Goal: Information Seeking & Learning: Find contact information

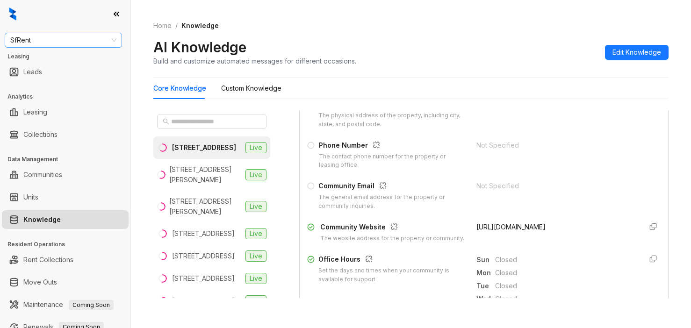
click at [47, 41] on span "SfRent" at bounding box center [63, 40] width 106 height 14
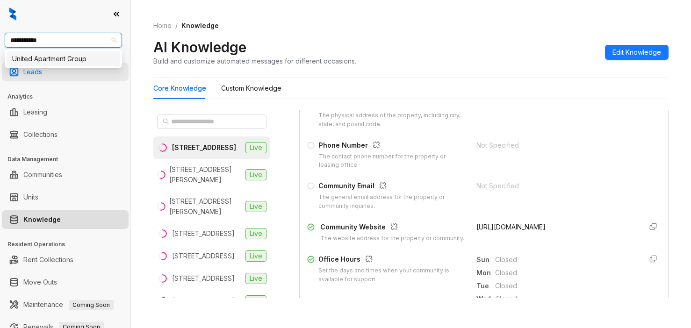
type input "**********"
click at [76, 58] on div "United Apartment Group" at bounding box center [63, 59] width 102 height 10
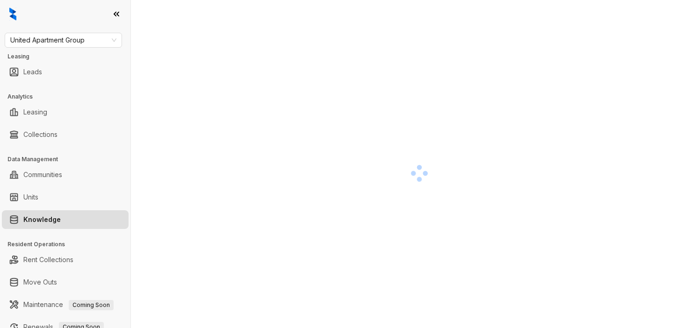
click at [284, 112] on div at bounding box center [419, 173] width 532 height 328
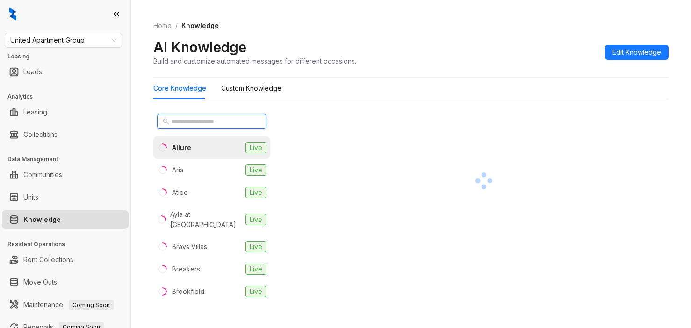
click at [214, 124] on input "text" at bounding box center [212, 121] width 82 height 10
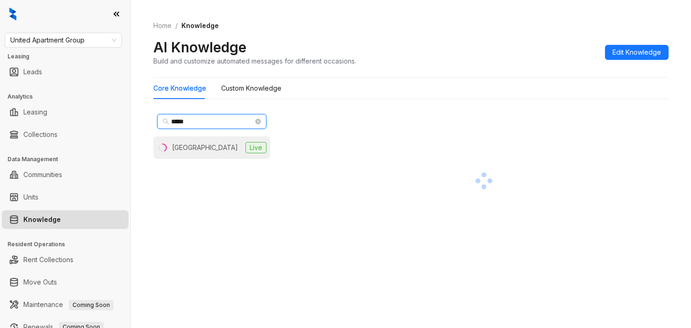
type input "*****"
click at [206, 151] on div "Southpark Ranch" at bounding box center [205, 148] width 66 height 10
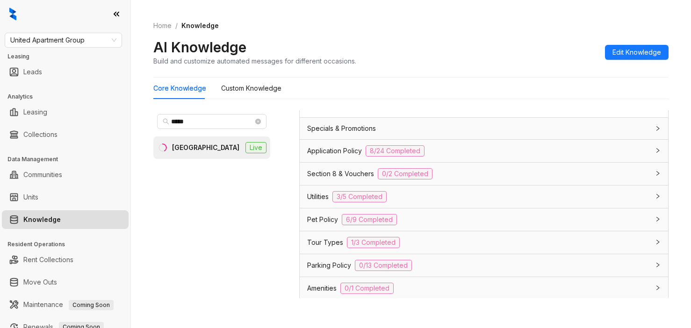
scroll to position [701, 0]
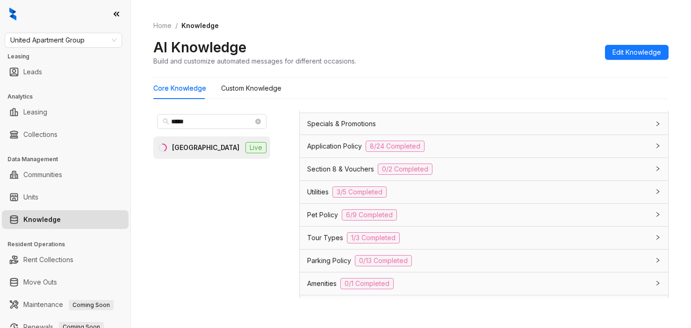
click at [345, 174] on span "Section 8 & Vouchers" at bounding box center [340, 169] width 67 height 10
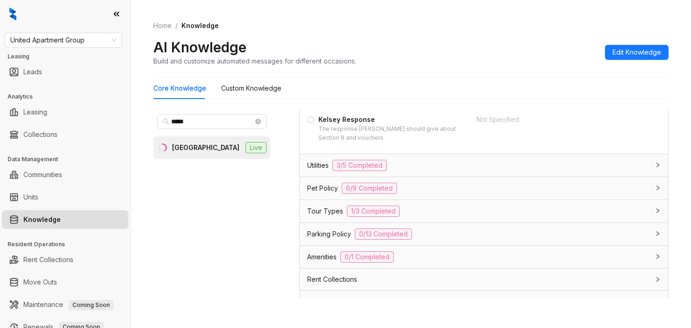
scroll to position [841, 0]
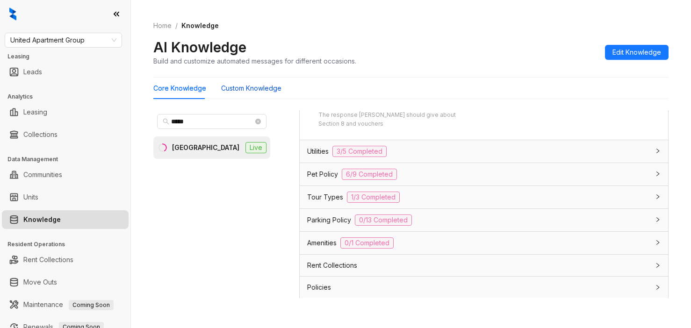
click at [265, 89] on Knowledge "Custom Knowledge" at bounding box center [251, 88] width 60 height 10
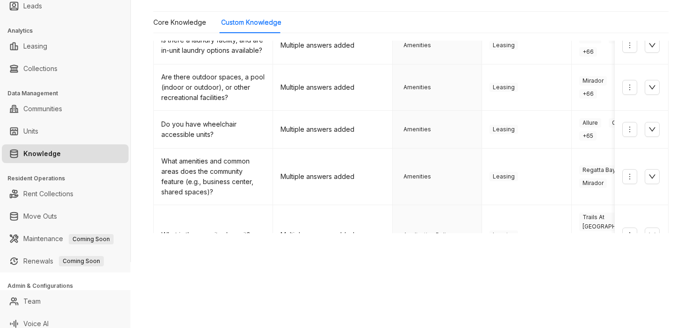
scroll to position [73, 0]
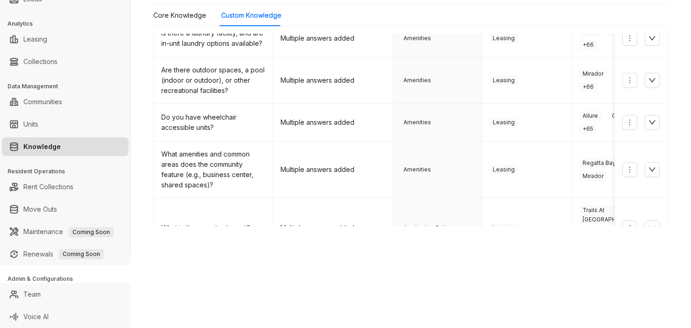
click at [486, 266] on link "2" at bounding box center [493, 273] width 14 height 14
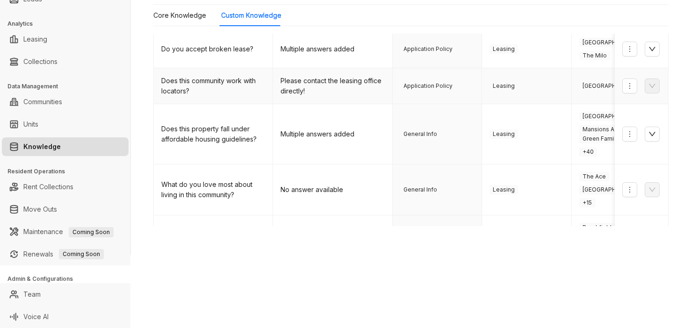
scroll to position [93, 0]
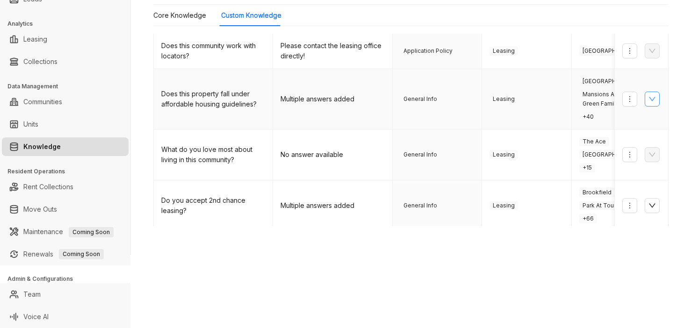
click at [648, 103] on icon "down" at bounding box center [651, 98] width 7 height 7
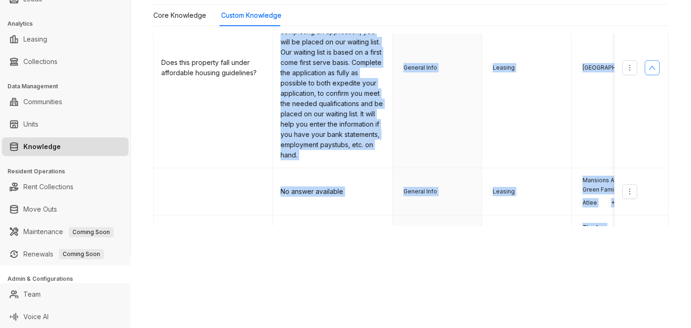
scroll to position [272, 0]
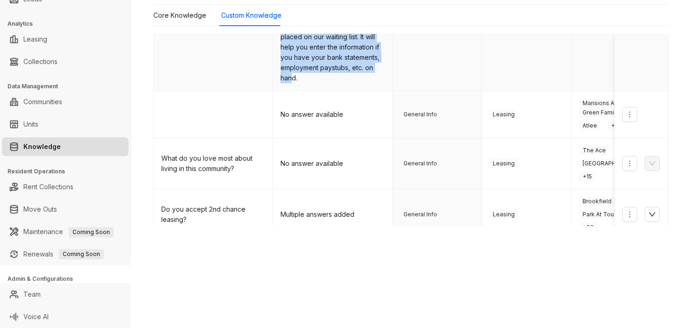
drag, startPoint x: 280, startPoint y: 91, endPoint x: 382, endPoint y: 74, distance: 104.2
copy td "Please note that SouthPark Ranch is an Affordable Housing property and you must…"
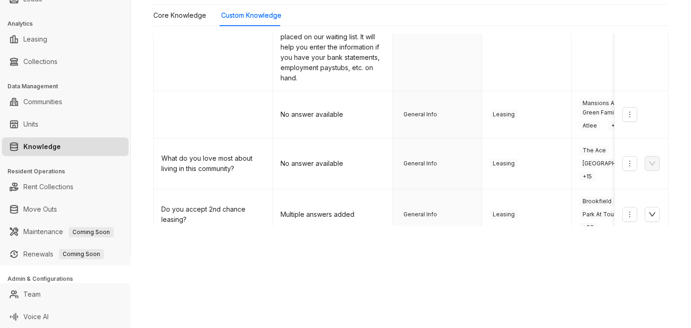
click at [551, 259] on div "United Apartment Group Leasing Leads Analytics Leasing Collections Data Managem…" at bounding box center [345, 164] width 691 height 328
drag, startPoint x: 189, startPoint y: 49, endPoint x: 213, endPoint y: 50, distance: 23.4
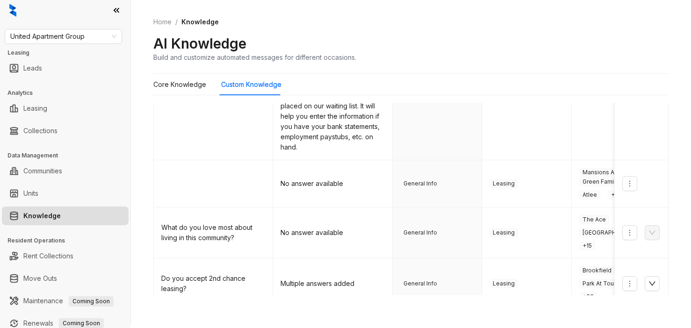
scroll to position [0, 0]
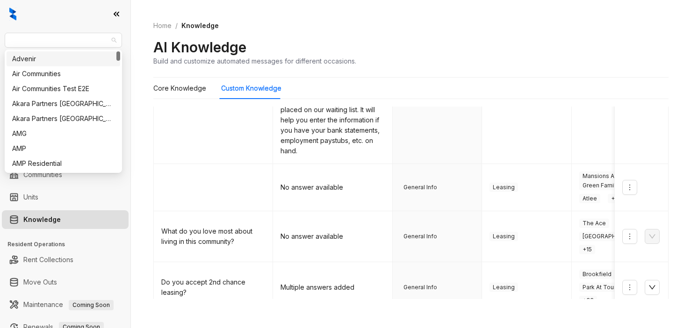
drag, startPoint x: 104, startPoint y: 42, endPoint x: -22, endPoint y: 27, distance: 126.6
click at [0, 27] on html "United Apartment Group Leasing Leads Analytics Leasing Collections Data Managem…" at bounding box center [345, 164] width 691 height 328
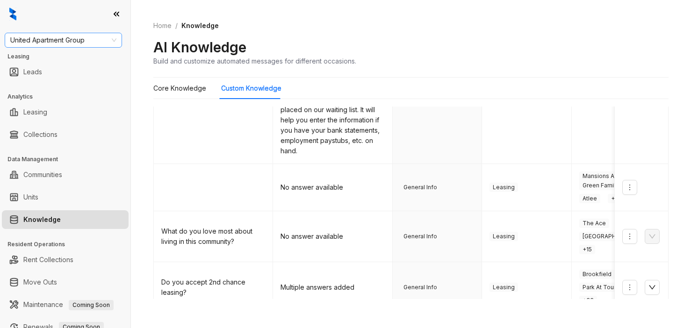
click at [35, 38] on span "United Apartment Group" at bounding box center [63, 40] width 106 height 14
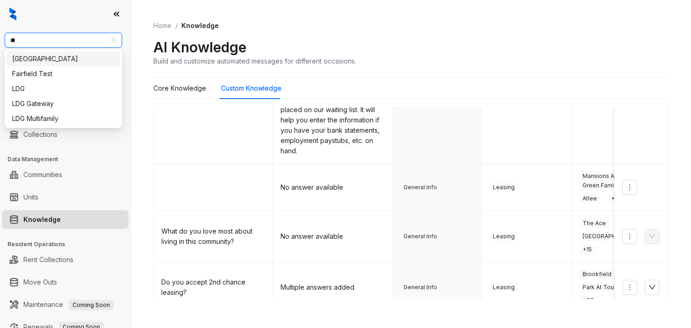
type input "***"
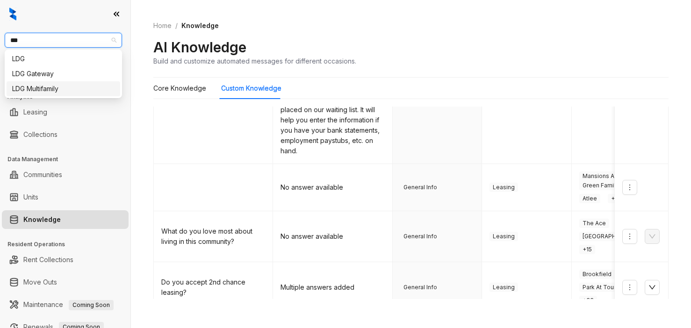
click at [44, 88] on div "LDG Multifamily" at bounding box center [63, 89] width 102 height 10
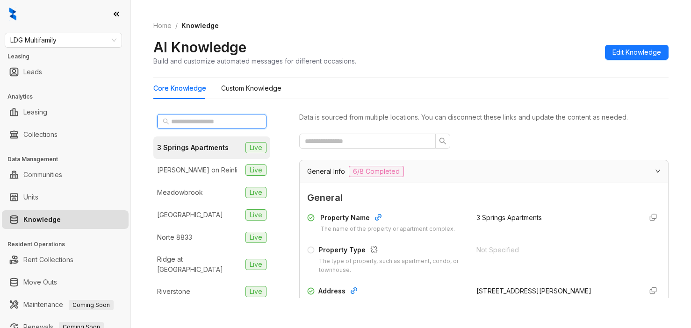
click at [177, 122] on input "text" at bounding box center [212, 121] width 82 height 10
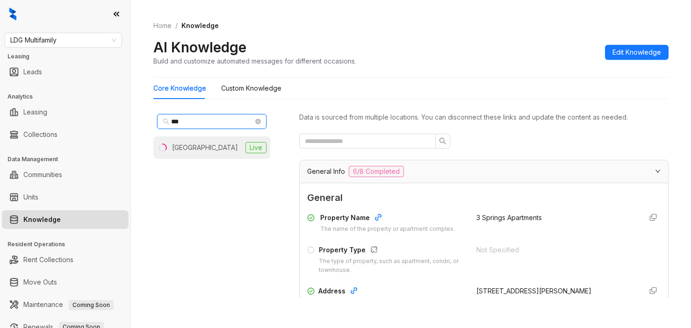
type input "***"
drag, startPoint x: 193, startPoint y: 147, endPoint x: 201, endPoint y: 146, distance: 8.0
click at [197, 146] on div "Newport Village" at bounding box center [205, 148] width 66 height 10
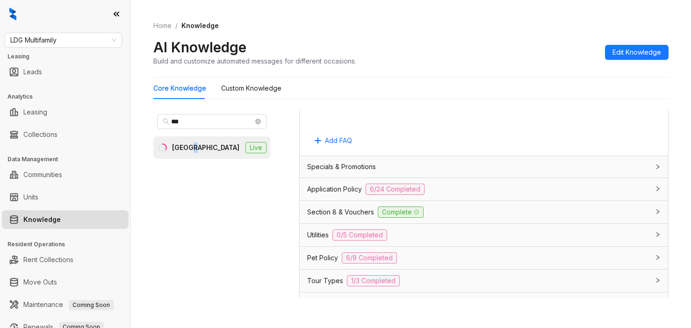
scroll to position [654, 0]
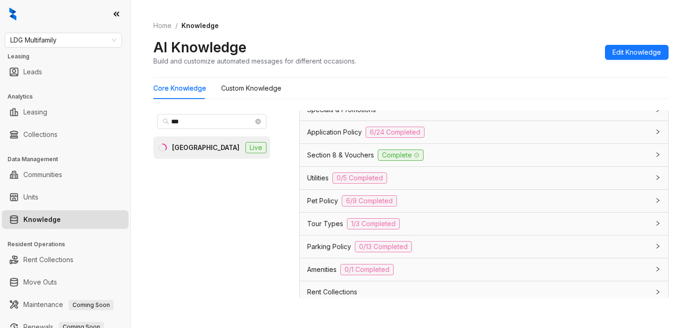
click at [320, 137] on span "Application Policy" at bounding box center [334, 132] width 55 height 10
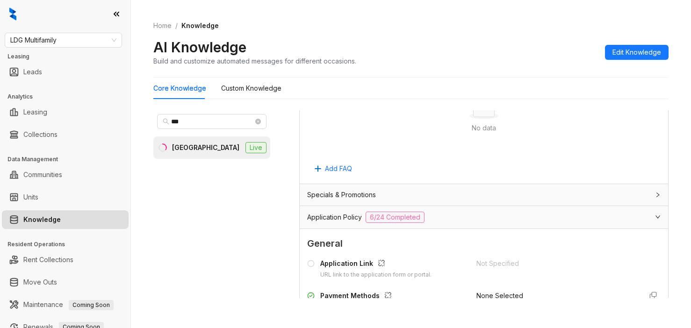
scroll to position [561, 0]
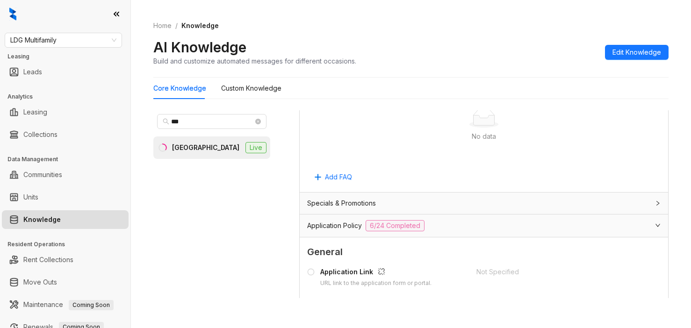
click at [527, 29] on ol "Home / Knowledge" at bounding box center [410, 26] width 515 height 10
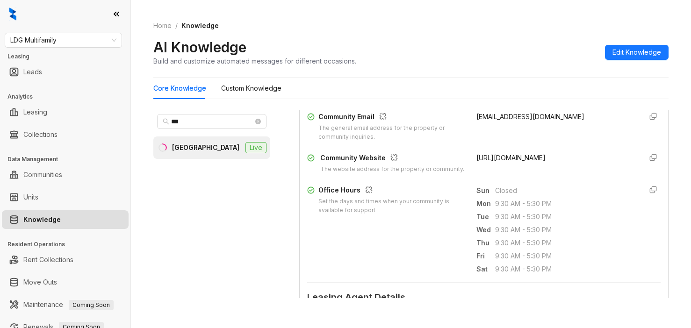
scroll to position [234, 0]
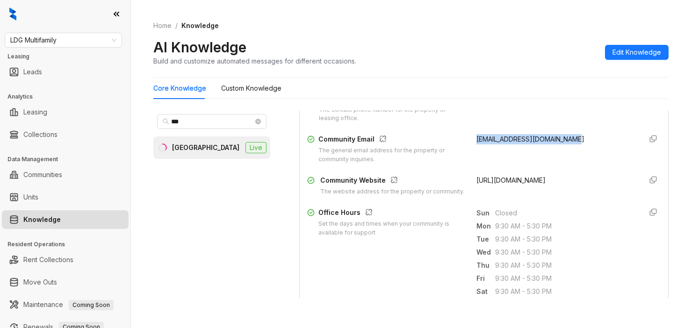
drag, startPoint x: 464, startPoint y: 136, endPoint x: 547, endPoint y: 143, distance: 83.0
click at [575, 146] on div "Community Email The general email address for the property or community inquiri…" at bounding box center [483, 149] width 353 height 30
copy span "cm@newportvillageliving.com"
click at [554, 108] on div "*** Newport Village Live Data is sourced from multiple locations. You can disco…" at bounding box center [410, 207] width 515 height 200
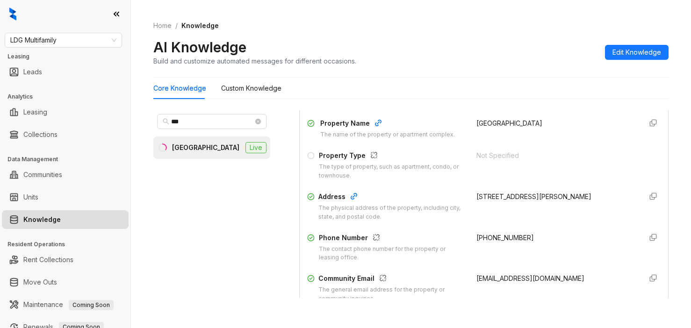
scroll to position [93, 0]
drag, startPoint x: 462, startPoint y: 237, endPoint x: 521, endPoint y: 240, distance: 58.5
click at [549, 242] on div "Phone Number The contact phone number for the property or leasing office. +1281…" at bounding box center [483, 249] width 353 height 30
copy span "+12813698988"
click at [535, 248] on div "+12813698988" at bounding box center [555, 249] width 158 height 30
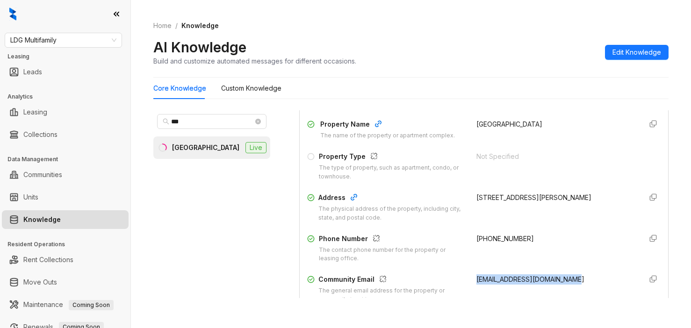
drag, startPoint x: 471, startPoint y: 277, endPoint x: 574, endPoint y: 280, distance: 102.4
click at [575, 280] on div "Community Email The general email address for the property or community inquiri…" at bounding box center [483, 289] width 353 height 30
copy span "cm@newportvillageliving.com"
click at [551, 244] on div "+12813698988" at bounding box center [555, 249] width 158 height 30
click at [72, 36] on span "LDG Multifamily" at bounding box center [63, 40] width 106 height 14
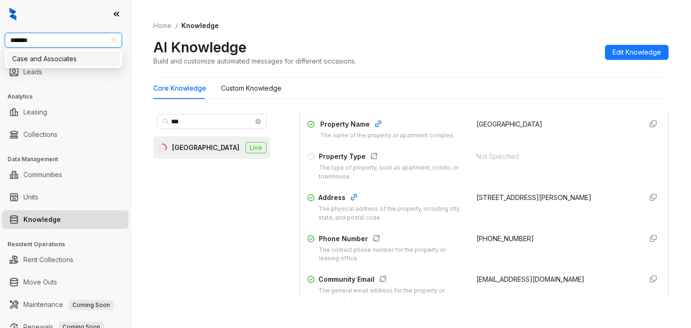
type input "********"
click at [72, 65] on div "Case and Associates" at bounding box center [64, 58] width 114 height 15
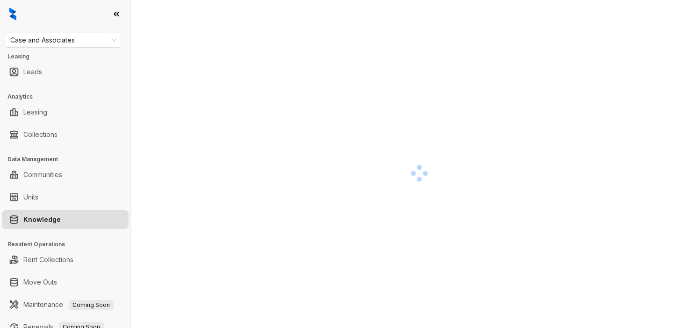
click at [182, 58] on div at bounding box center [419, 173] width 532 height 328
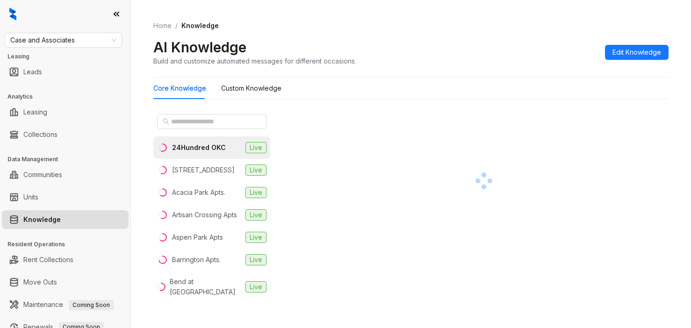
drag, startPoint x: 645, startPoint y: 216, endPoint x: 619, endPoint y: 226, distance: 26.9
click at [620, 225] on div at bounding box center [483, 180] width 369 height 141
click at [190, 123] on input "text" at bounding box center [212, 121] width 82 height 10
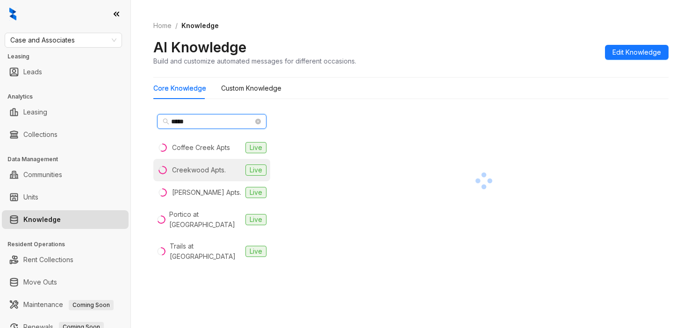
type input "*****"
click at [199, 167] on div "Creekwood Apts." at bounding box center [199, 170] width 54 height 10
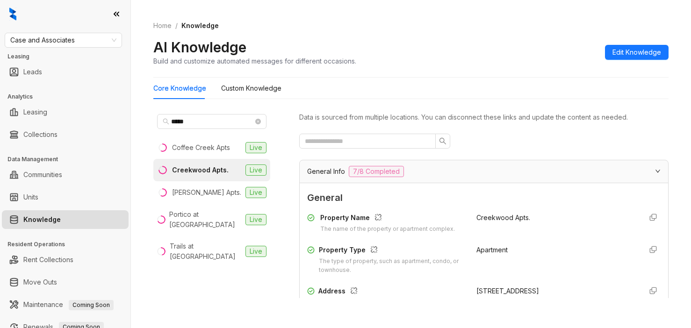
click at [533, 147] on div at bounding box center [483, 141] width 369 height 15
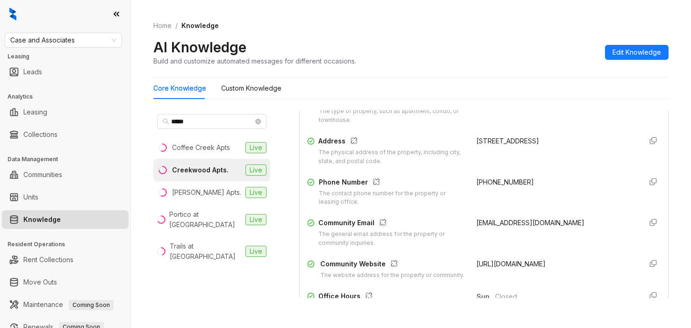
scroll to position [187, 0]
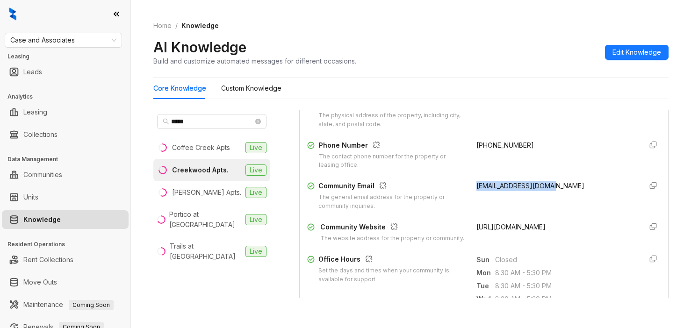
drag, startPoint x: 466, startPoint y: 186, endPoint x: 544, endPoint y: 188, distance: 78.1
click at [550, 188] on div "creekwood@caseusa.com" at bounding box center [555, 196] width 158 height 30
copy span "creekwood@caseusa.com"
drag, startPoint x: 81, startPoint y: 36, endPoint x: 82, endPoint y: 44, distance: 8.0
click at [81, 36] on span "Case and Associates" at bounding box center [63, 40] width 106 height 14
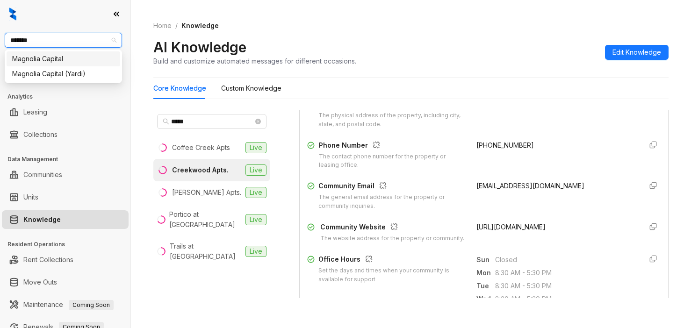
type input "********"
click at [67, 56] on div "Magnolia Capital" at bounding box center [63, 59] width 102 height 10
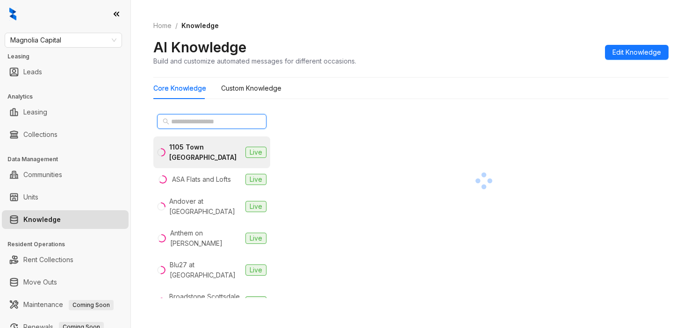
click at [174, 122] on input "text" at bounding box center [212, 121] width 82 height 10
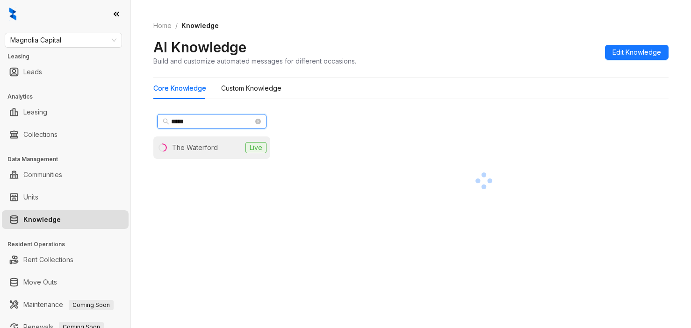
type input "*****"
click at [207, 150] on div "The Waterford" at bounding box center [195, 148] width 46 height 10
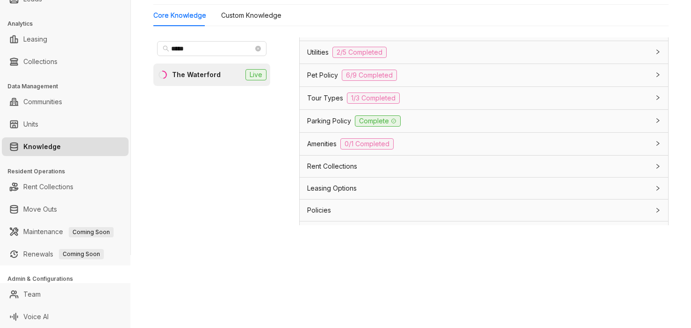
scroll to position [837, 0]
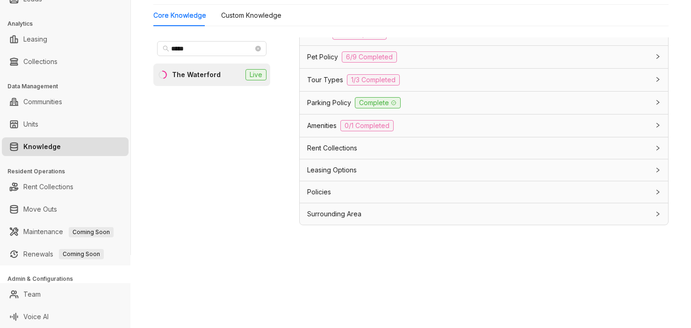
click at [320, 171] on span "Leasing Options" at bounding box center [332, 170] width 50 height 10
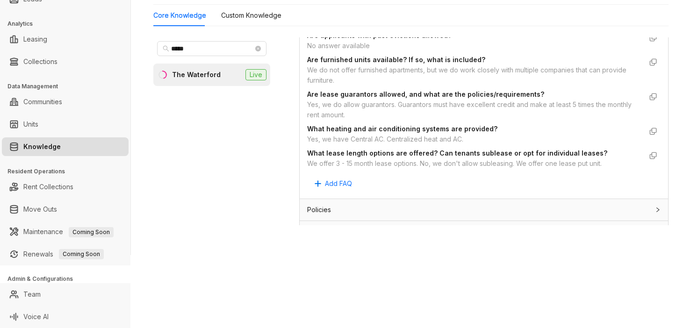
scroll to position [1024, 0]
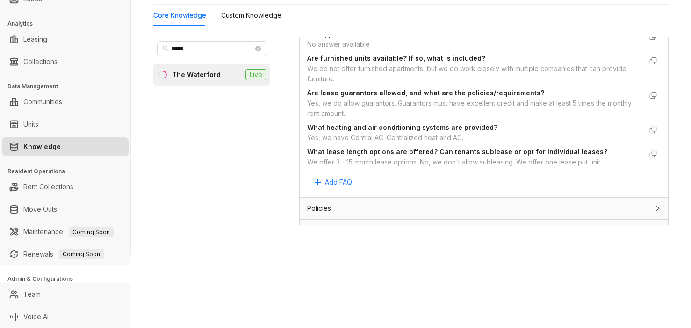
click at [537, 50] on div "No answer available" at bounding box center [474, 44] width 335 height 10
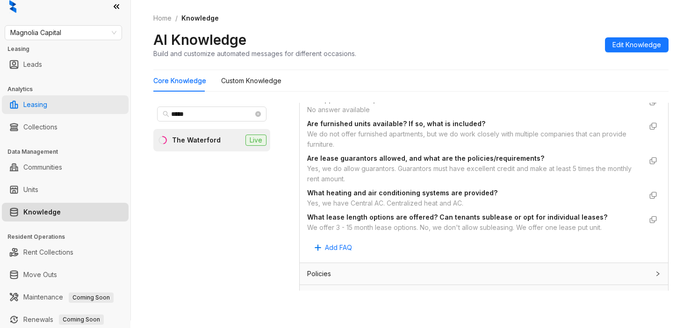
scroll to position [0, 0]
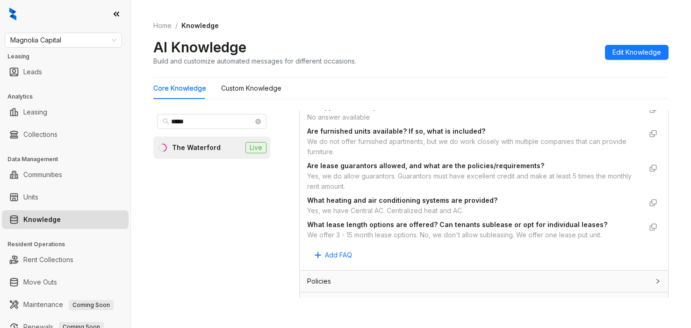
click at [535, 112] on span "Are applicants with past evictions allowed?" at bounding box center [474, 107] width 335 height 10
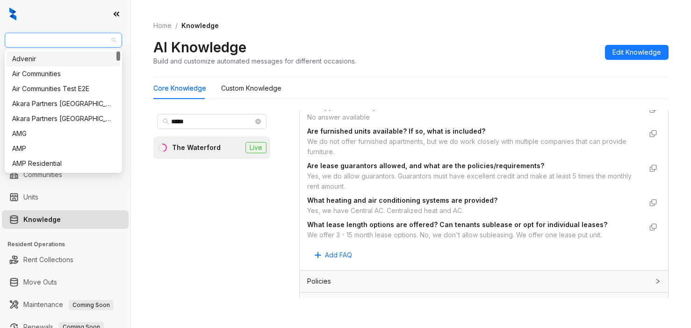
click at [76, 39] on span "Magnolia Capital" at bounding box center [63, 40] width 106 height 14
type input "**"
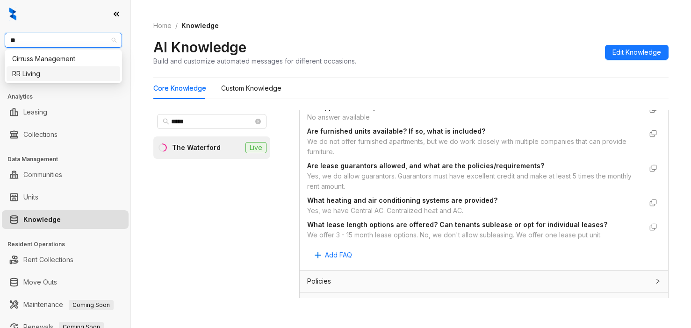
click at [57, 74] on div "RR Living" at bounding box center [63, 74] width 102 height 10
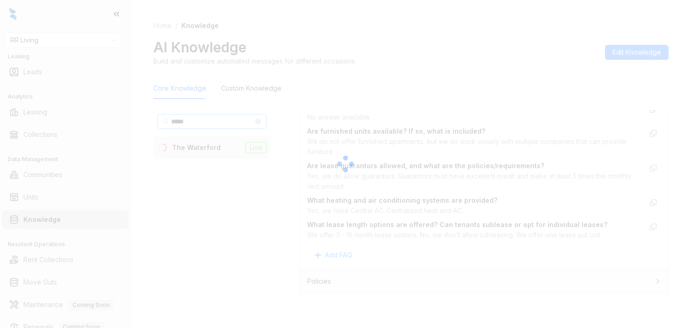
click at [201, 122] on div at bounding box center [345, 164] width 691 height 328
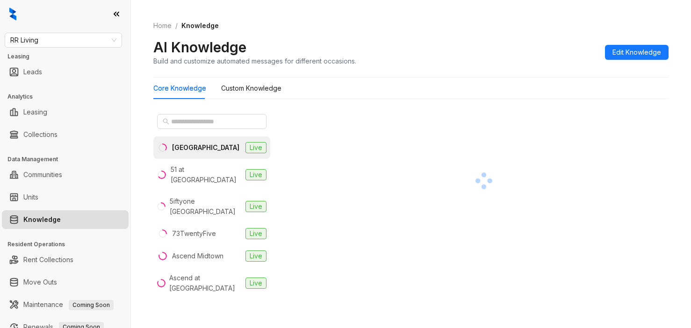
click at [573, 133] on div at bounding box center [483, 180] width 369 height 141
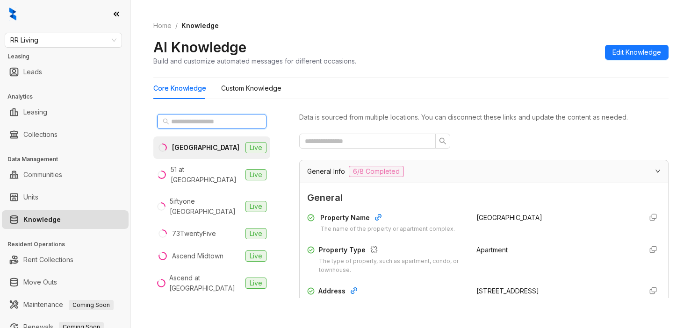
click at [201, 120] on input "text" at bounding box center [212, 121] width 82 height 10
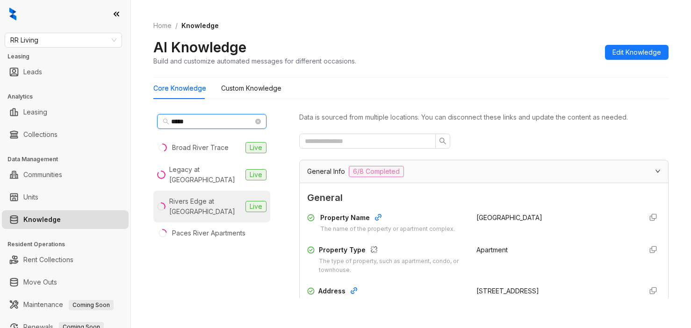
type input "*****"
click at [177, 207] on div "Rivers Edge at [GEOGRAPHIC_DATA]" at bounding box center [205, 206] width 72 height 21
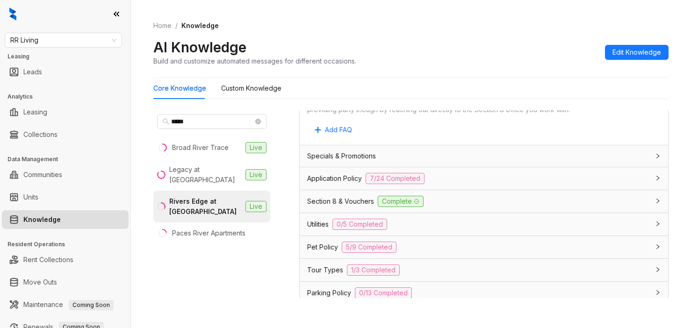
scroll to position [654, 0]
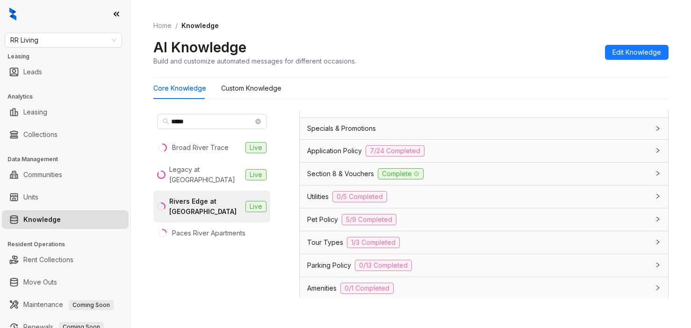
click at [338, 156] on span "Application Policy" at bounding box center [334, 151] width 55 height 10
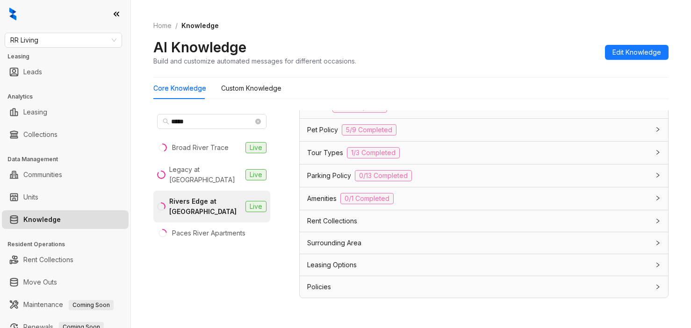
scroll to position [2086, 0]
click at [329, 262] on span "Leasing Options" at bounding box center [332, 265] width 50 height 10
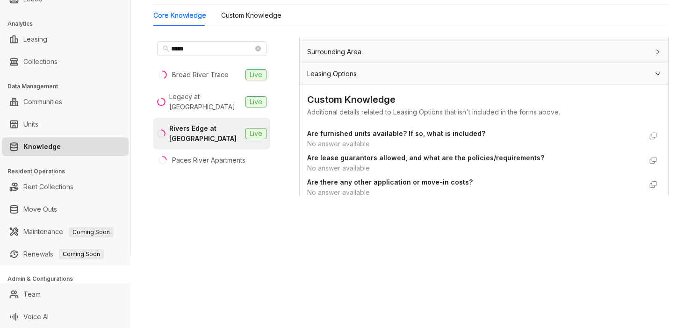
scroll to position [2141, 0]
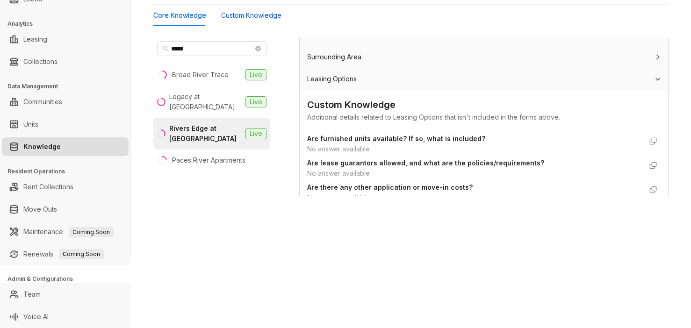
click at [257, 14] on Knowledge "Custom Knowledge" at bounding box center [251, 15] width 60 height 10
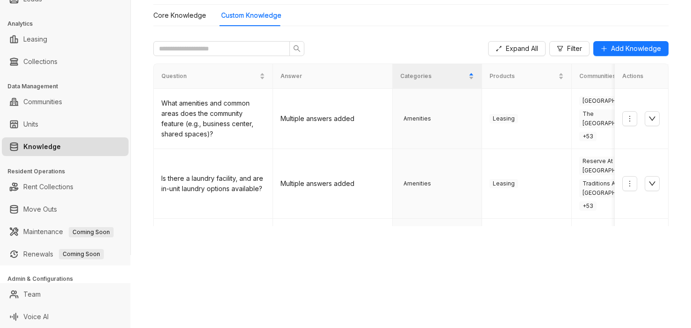
click at [354, 234] on div "Home / Knowledge AI Knowledge Build and customize automated messages for differ…" at bounding box center [411, 91] width 560 height 328
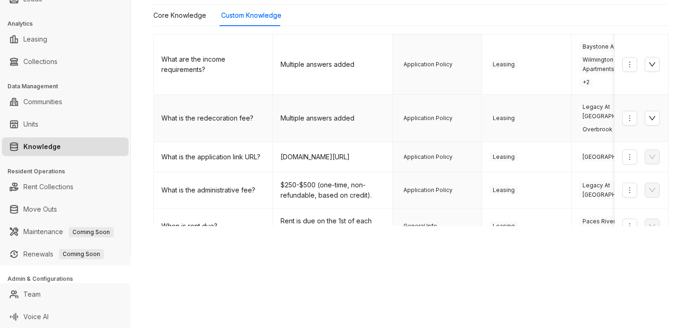
scroll to position [380, 0]
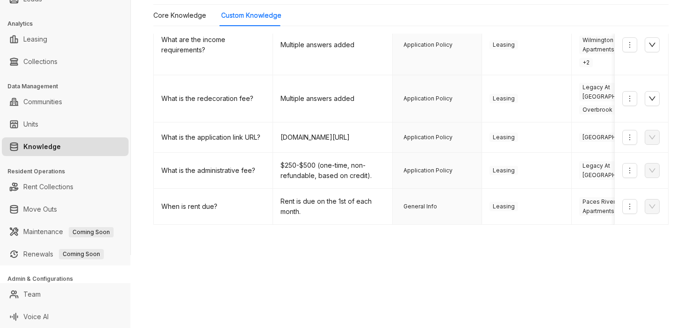
click at [486, 233] on link "2" at bounding box center [493, 240] width 14 height 14
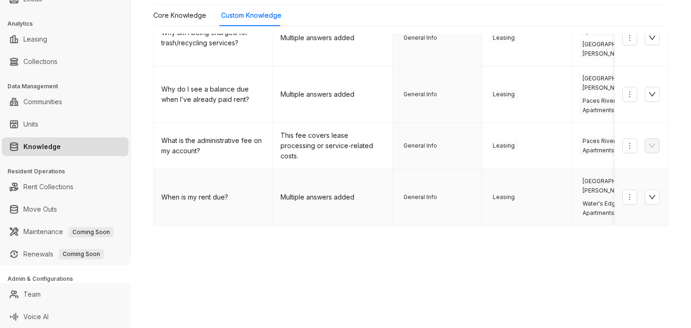
scroll to position [397, 0]
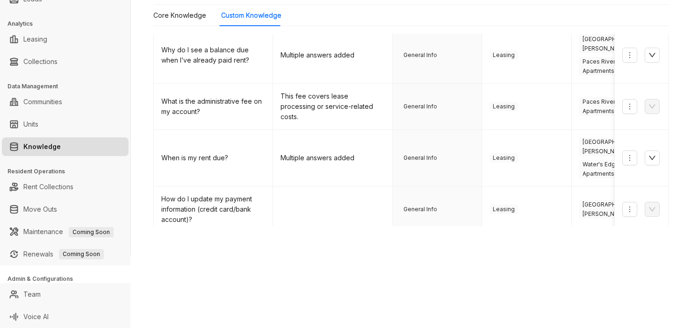
click at [504, 310] on link "3" at bounding box center [511, 317] width 14 height 14
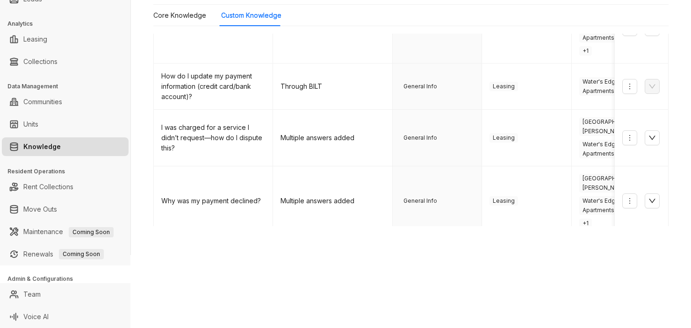
scroll to position [79, 0]
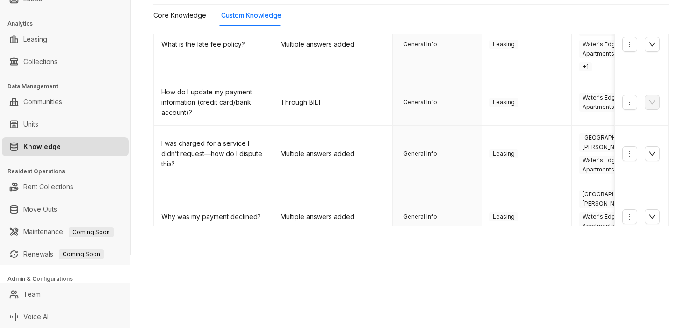
click at [543, 261] on div "RR Living Leasing Leads Analytics Leasing Collections Data Management Communiti…" at bounding box center [345, 164] width 691 height 328
click at [558, 265] on div "RR Living Leasing Leads Analytics Leasing Collections Data Management Communiti…" at bounding box center [345, 164] width 691 height 328
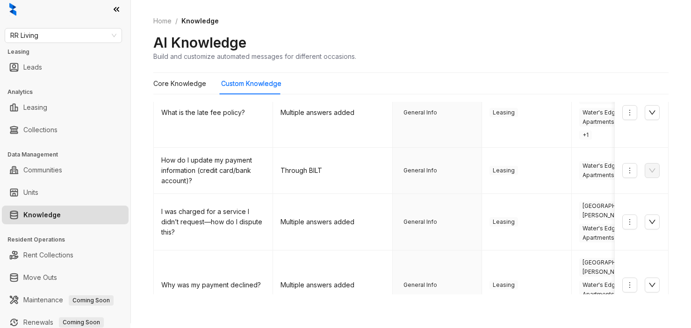
scroll to position [0, 0]
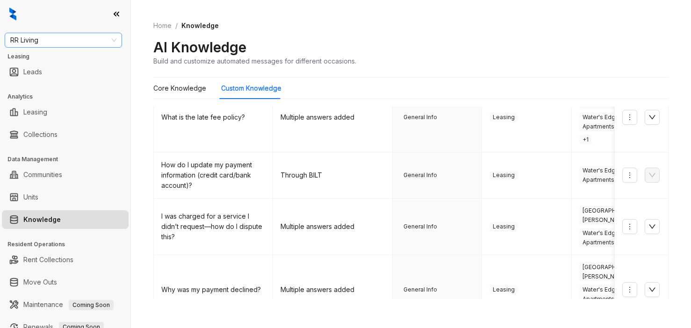
click at [64, 40] on span "RR Living" at bounding box center [63, 40] width 106 height 14
click at [532, 304] on div "Home / Knowledge AI Knowledge Build and customize automated messages for differ…" at bounding box center [411, 164] width 560 height 328
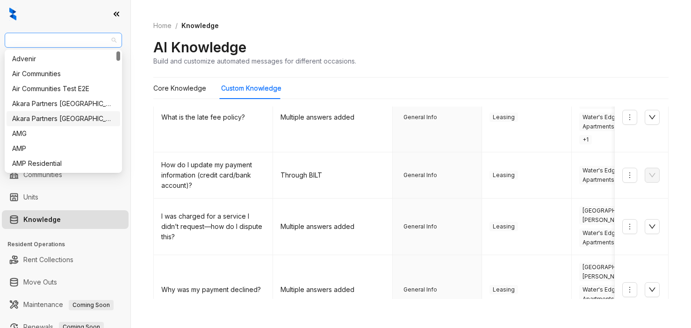
click at [65, 39] on span "RR Living" at bounding box center [63, 40] width 106 height 14
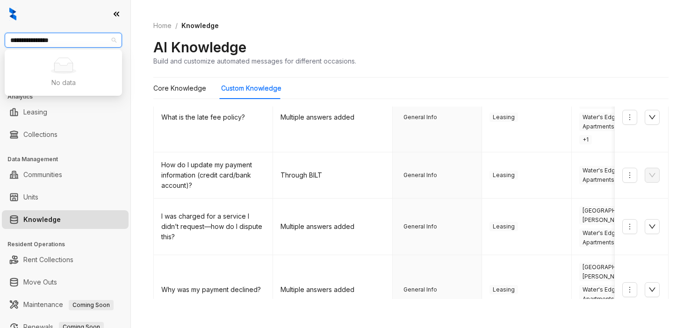
type input "**********"
click at [62, 62] on div "Air Communities" at bounding box center [63, 59] width 102 height 10
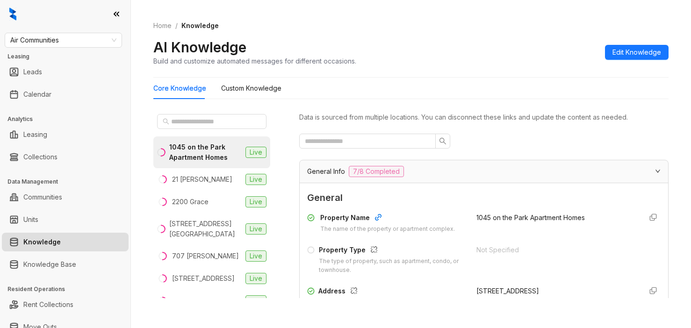
click at [552, 178] on div "General Info 7/8 Completed" at bounding box center [484, 171] width 368 height 22
